Goal: Communication & Community: Answer question/provide support

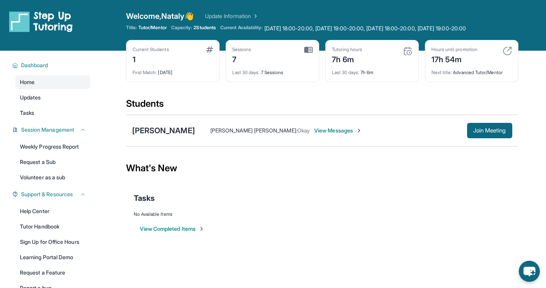
click at [128, 113] on div "Students" at bounding box center [322, 105] width 393 height 17
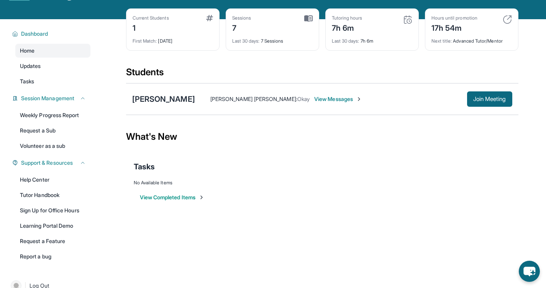
scroll to position [32, 0]
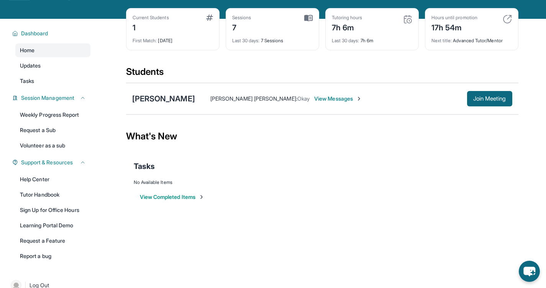
click at [314, 98] on span "View Messages" at bounding box center [338, 99] width 48 height 8
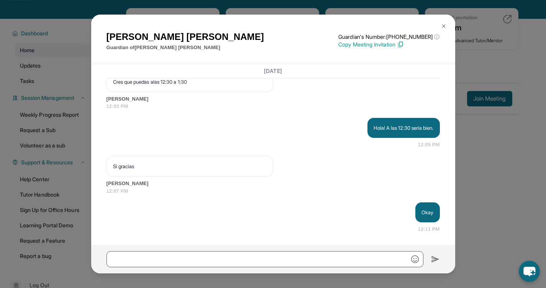
scroll to position [61, 0]
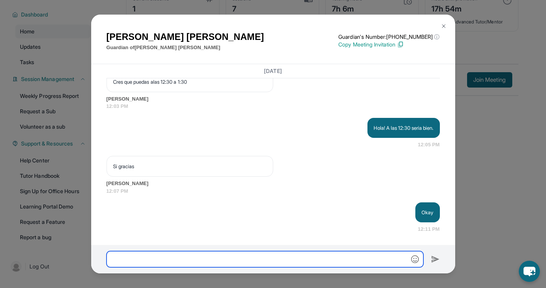
click at [185, 261] on input "text" at bounding box center [265, 259] width 317 height 16
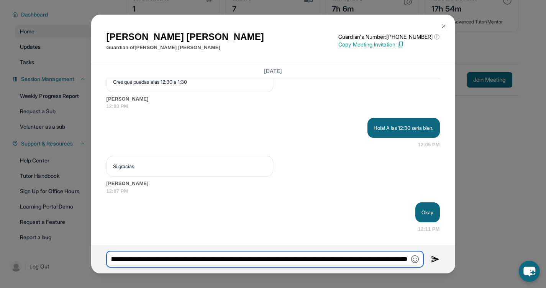
scroll to position [0, 821]
type input "**********"
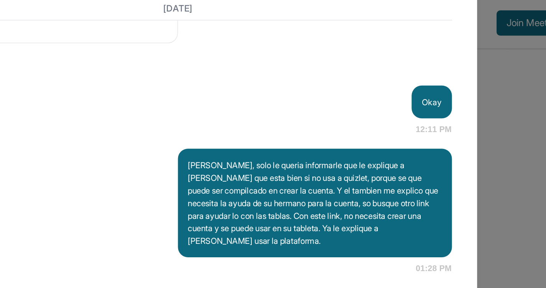
scroll to position [2963, 0]
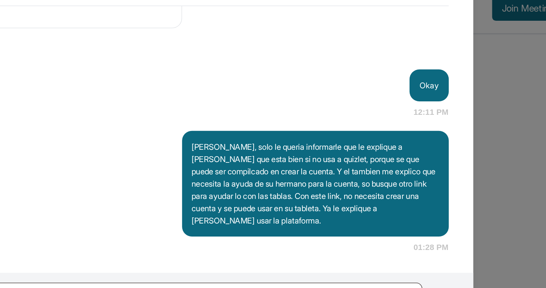
drag, startPoint x: 364, startPoint y: 185, endPoint x: 374, endPoint y: 222, distance: 38.0
click at [374, 222] on div "[PERSON_NAME], solo le queria informarle que le explique a [PERSON_NAME] que es…" at bounding box center [356, 189] width 167 height 66
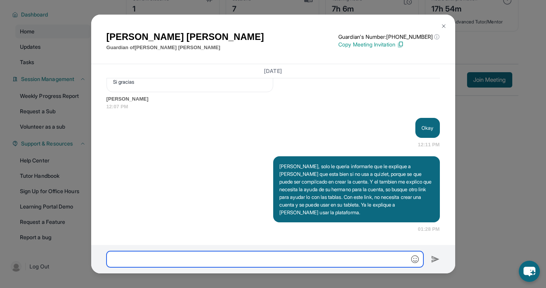
click at [237, 265] on input "text" at bounding box center [265, 259] width 317 height 16
paste input "**********"
type input "**********"
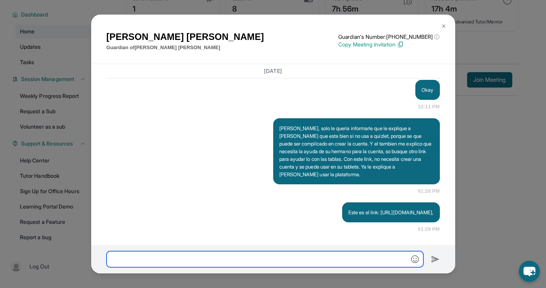
scroll to position [3008, 0]
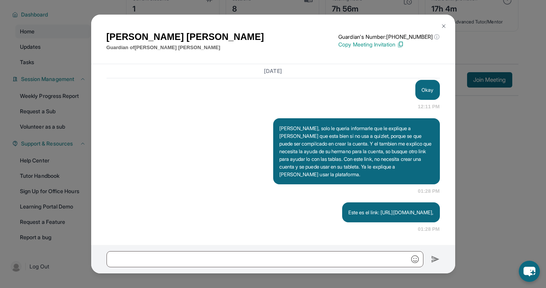
click at [348, 215] on p "Este es el link: [URL][DOMAIN_NAME]," at bounding box center [390, 212] width 85 height 8
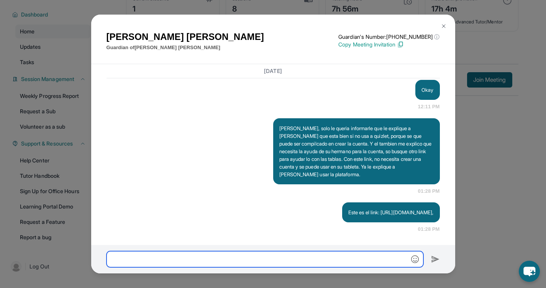
click at [278, 267] on input "text" at bounding box center [265, 259] width 317 height 16
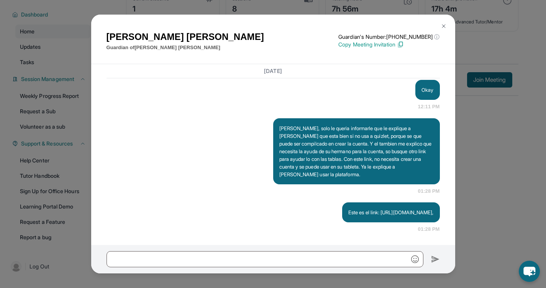
click at [348, 215] on p "Este es el link: [URL][DOMAIN_NAME]," at bounding box center [390, 212] width 85 height 8
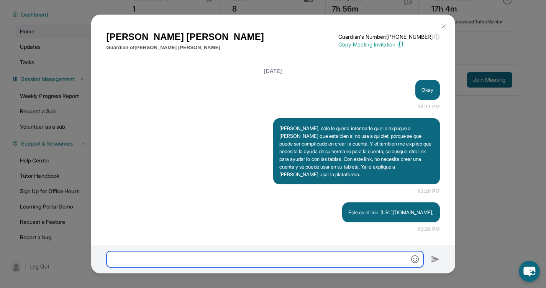
click at [291, 260] on input "text" at bounding box center [265, 259] width 317 height 16
type input "*"
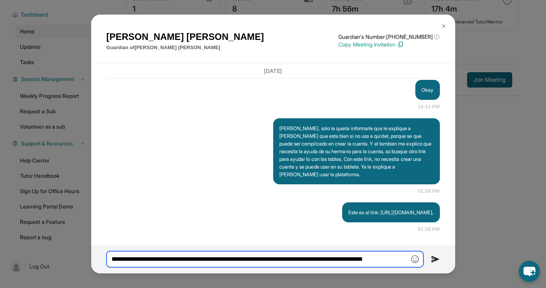
type input "**********"
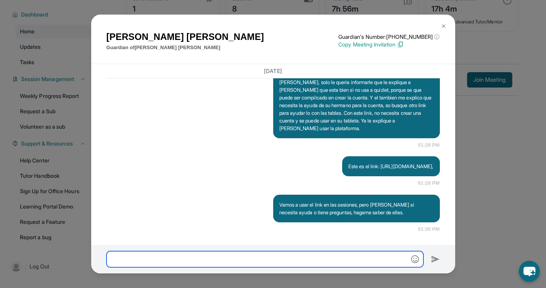
scroll to position [3054, 0]
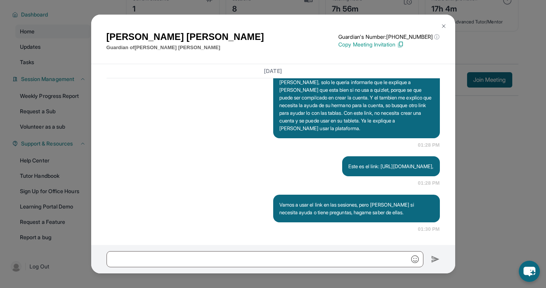
click at [444, 23] on img at bounding box center [444, 26] width 6 height 6
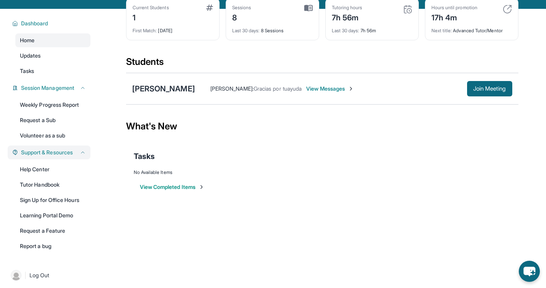
scroll to position [43, 0]
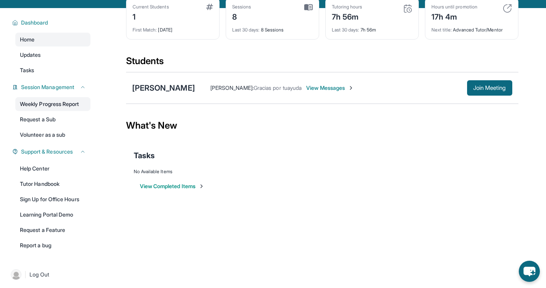
click at [49, 104] on link "Weekly Progress Report" at bounding box center [52, 104] width 75 height 14
